Goal: Information Seeking & Learning: Learn about a topic

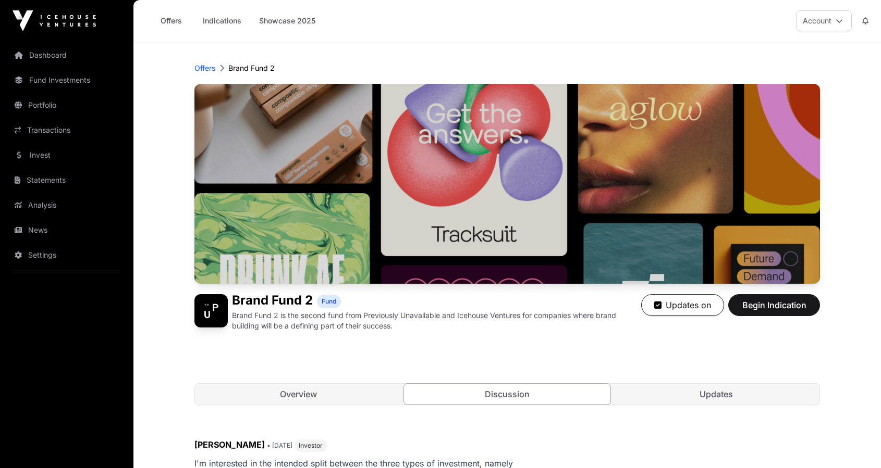
click at [61, 235] on link "News" at bounding box center [66, 230] width 117 height 23
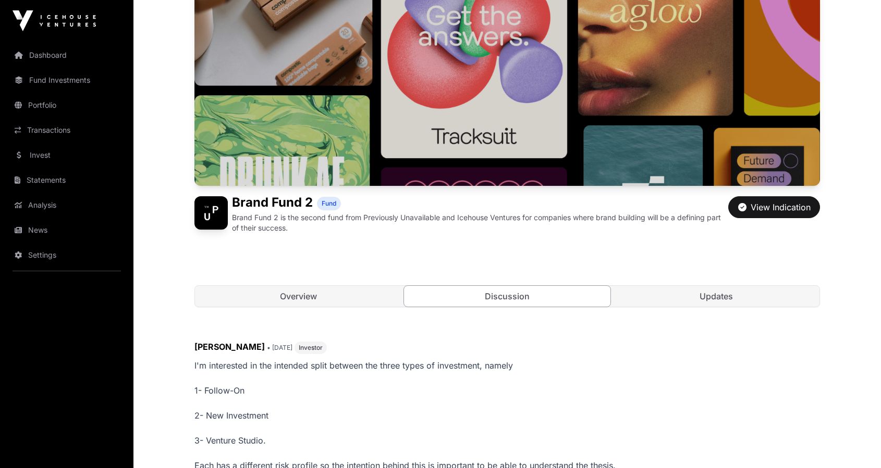
scroll to position [132, 0]
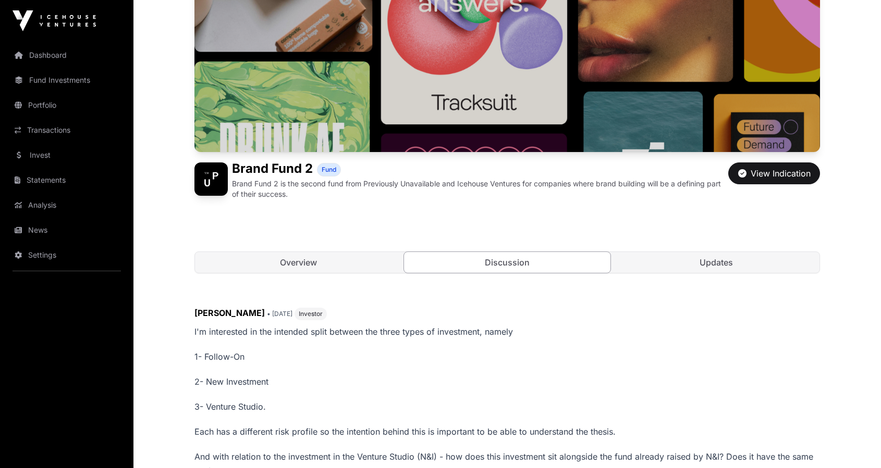
click at [714, 263] on link "Updates" at bounding box center [715, 262] width 207 height 21
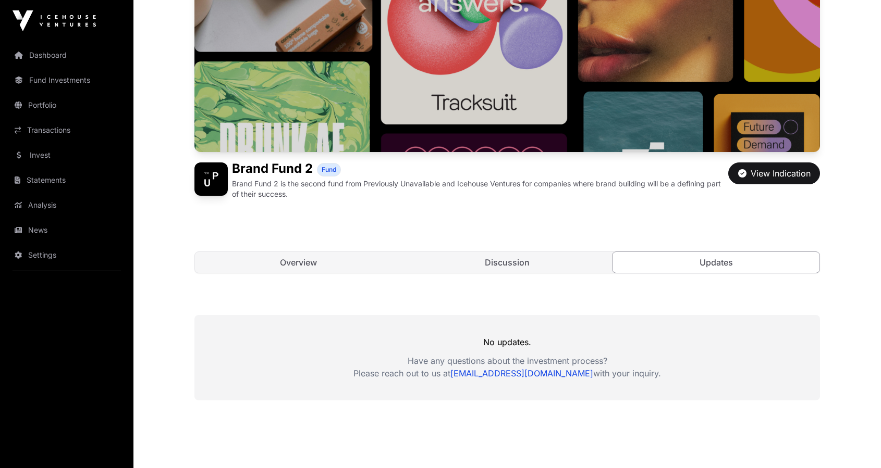
click at [330, 269] on link "Overview" at bounding box center [298, 262] width 207 height 21
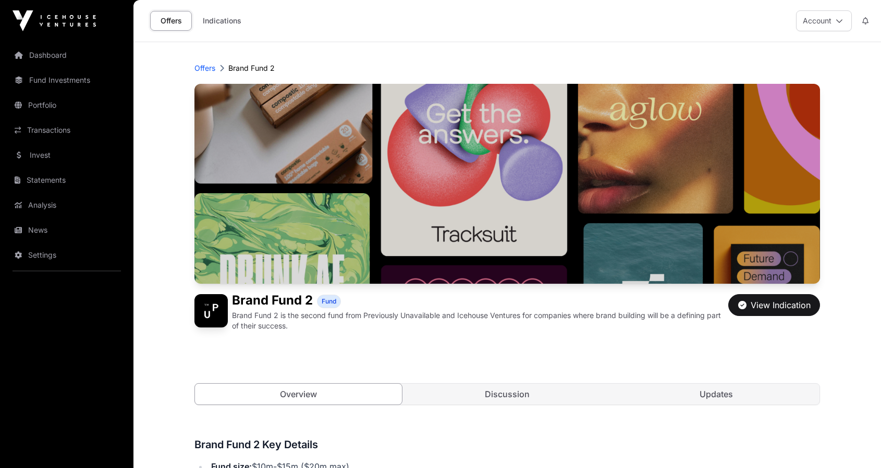
click at [61, 159] on link "Invest" at bounding box center [66, 155] width 117 height 23
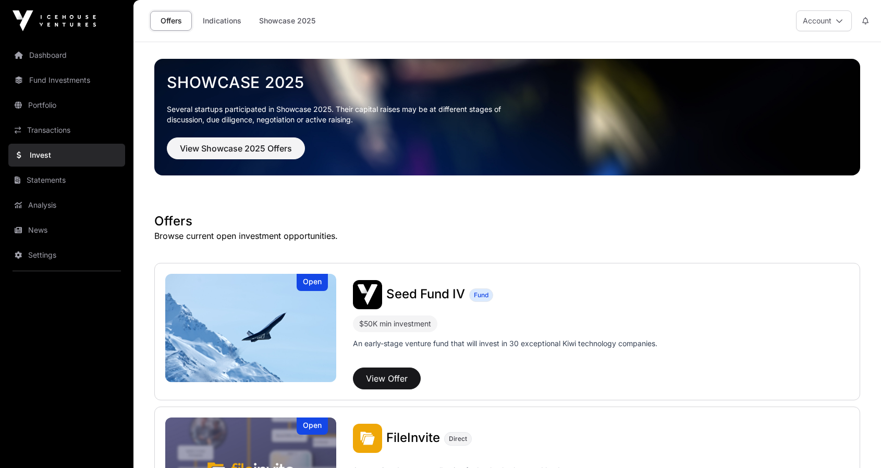
click at [57, 56] on link "Dashboard" at bounding box center [66, 55] width 117 height 23
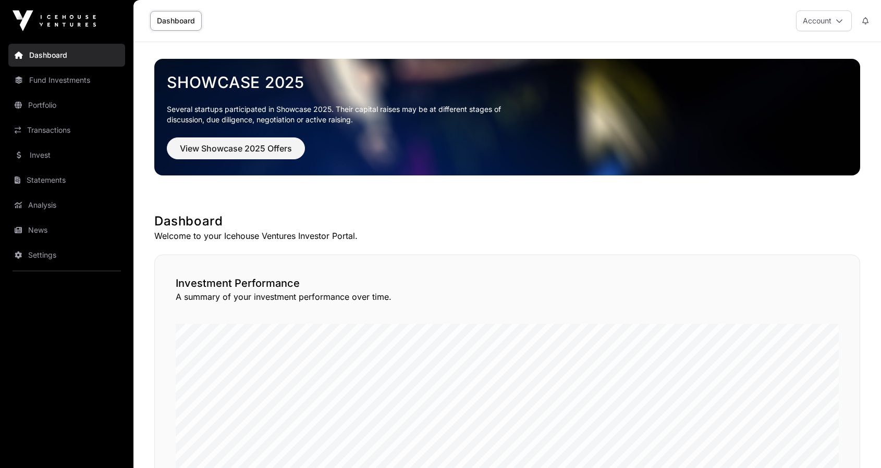
click at [81, 84] on link "Fund Investments" at bounding box center [66, 80] width 117 height 23
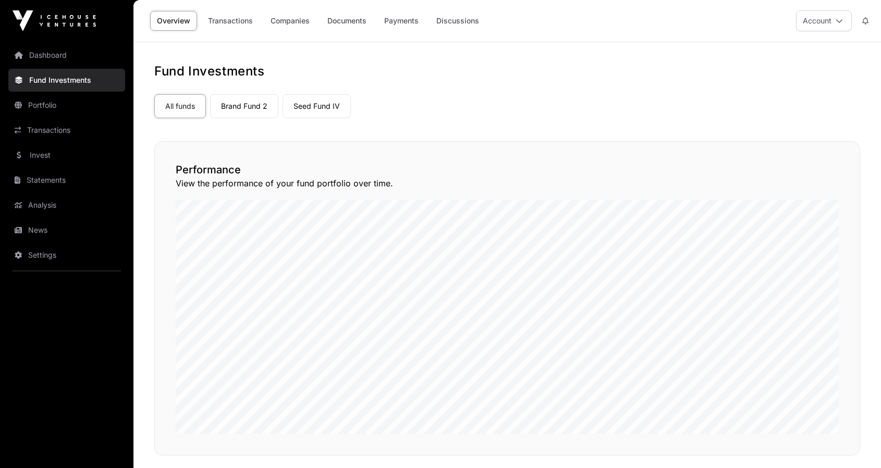
click at [240, 109] on link "Brand Fund 2" at bounding box center [244, 106] width 68 height 24
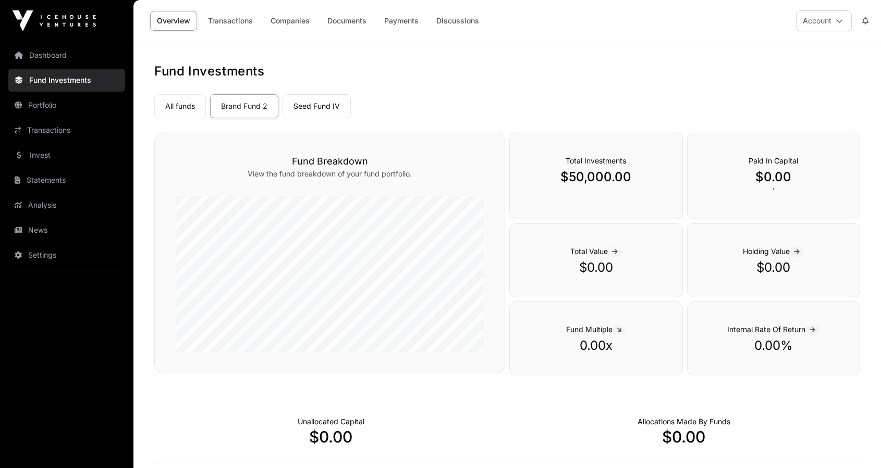
click at [314, 104] on link "Seed Fund IV" at bounding box center [316, 106] width 68 height 24
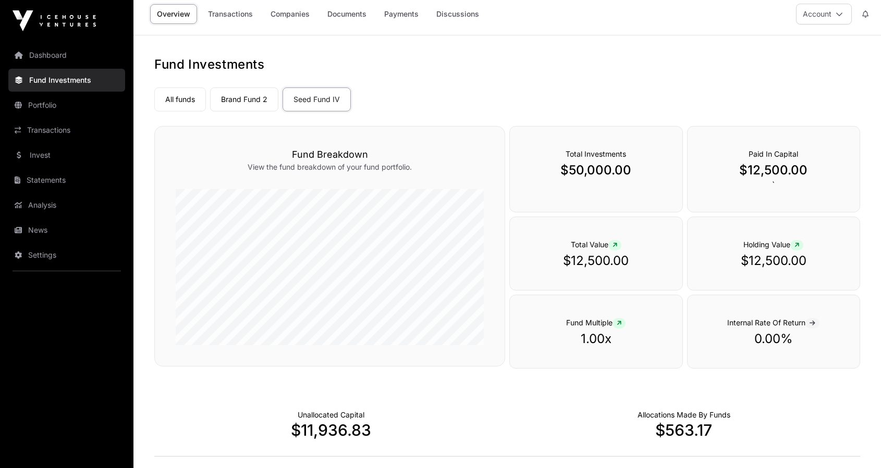
scroll to position [7, 0]
click at [179, 102] on link "All funds" at bounding box center [180, 99] width 52 height 24
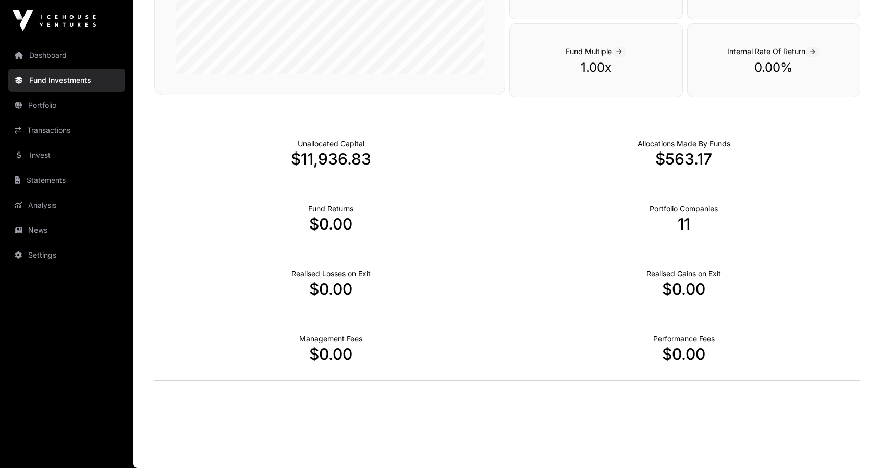
scroll to position [614, 0]
